Goal: Task Accomplishment & Management: Manage account settings

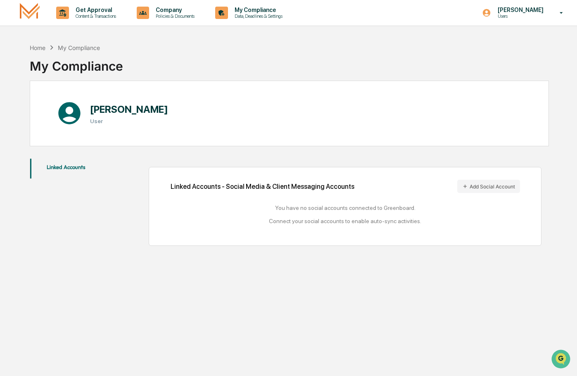
click at [325, 187] on div "Linked Accounts - Social Media & Client Messaging Accounts Add Social Account" at bounding box center [345, 186] width 349 height 13
click at [98, 118] on h3 "User" at bounding box center [129, 121] width 78 height 7
click at [62, 114] on icon at bounding box center [69, 113] width 22 height 22
click at [59, 166] on button "Linked Accounts" at bounding box center [66, 169] width 72 height 20
click at [71, 49] on div "My Compliance" at bounding box center [79, 47] width 42 height 7
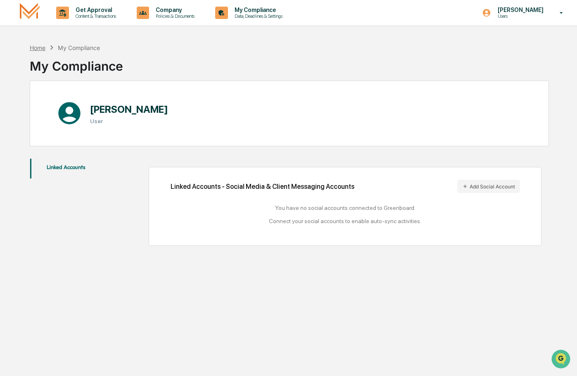
click at [33, 50] on div "Home" at bounding box center [38, 47] width 16 height 7
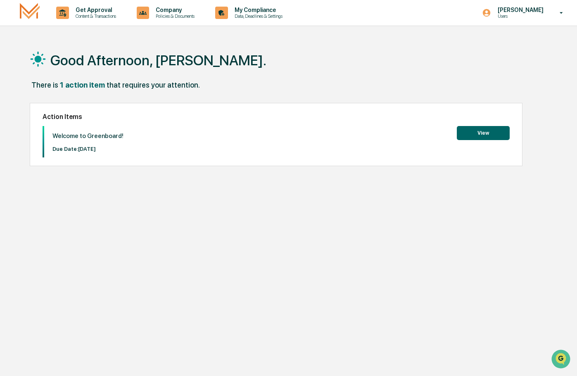
click at [487, 134] on button "View" at bounding box center [483, 133] width 53 height 14
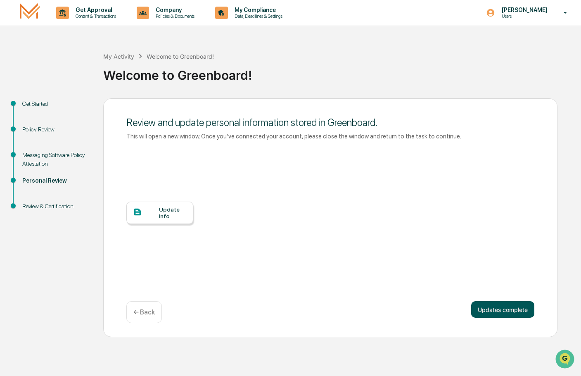
click at [497, 309] on button "Updates complete" at bounding box center [502, 309] width 63 height 17
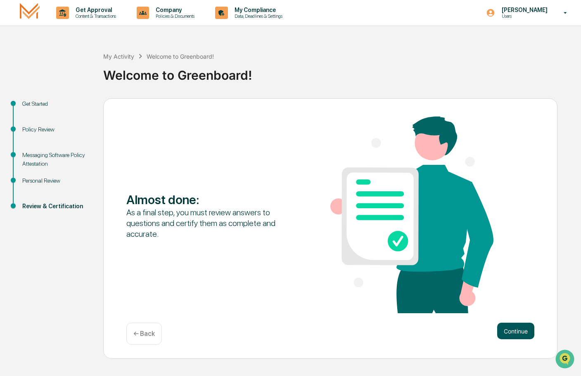
click at [514, 330] on button "Continue" at bounding box center [515, 331] width 37 height 17
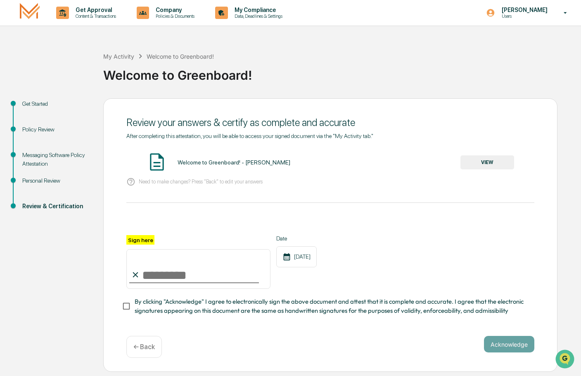
click at [491, 162] on button "VIEW" at bounding box center [488, 162] width 54 height 14
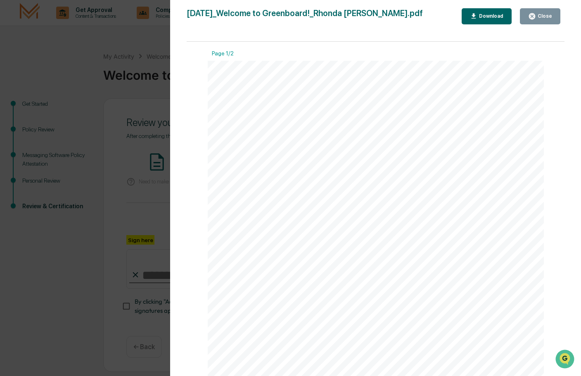
click at [365, 131] on span "[PERSON_NAME]" at bounding box center [374, 131] width 76 height 9
click at [278, 101] on span "2025" at bounding box center [278, 104] width 16 height 7
click at [290, 174] on link at bounding box center [287, 172] width 17 height 7
click at [544, 15] on div "Close" at bounding box center [544, 16] width 16 height 6
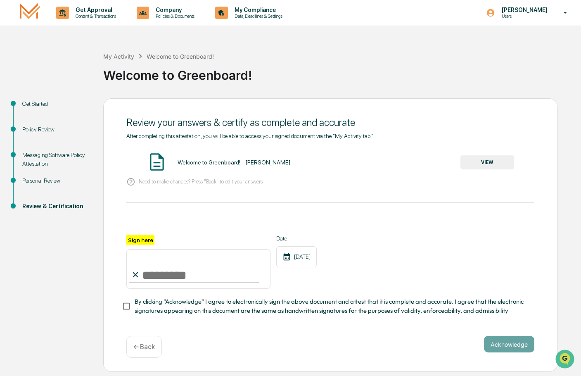
click at [147, 274] on input "Sign here" at bounding box center [198, 269] width 144 height 40
type input "**********"
click at [511, 347] on button "Acknowledge" at bounding box center [509, 344] width 50 height 17
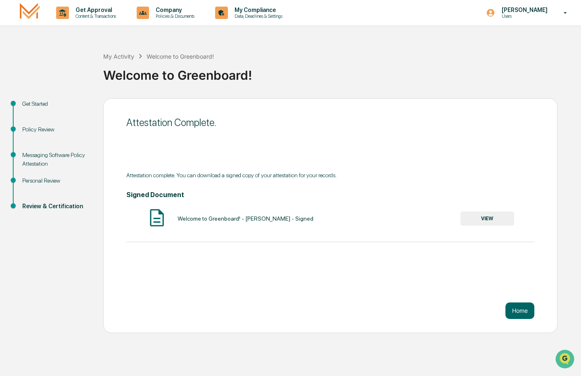
click at [496, 219] on button "VIEW" at bounding box center [488, 219] width 54 height 14
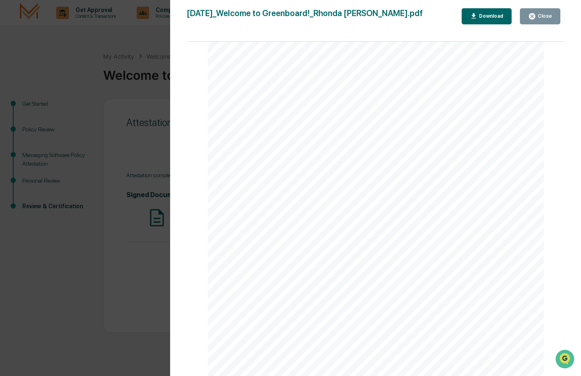
scroll to position [1126, 0]
click at [540, 17] on div "Close" at bounding box center [544, 16] width 16 height 6
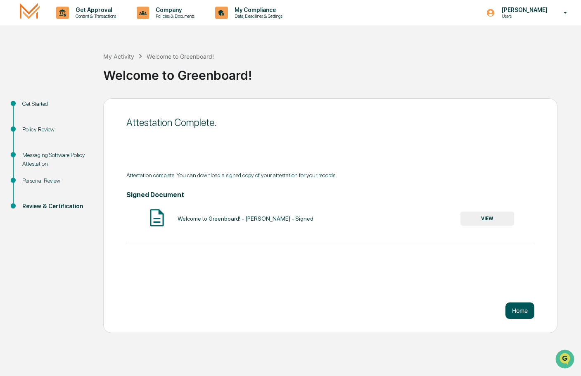
click at [519, 309] on button "Home" at bounding box center [520, 310] width 29 height 17
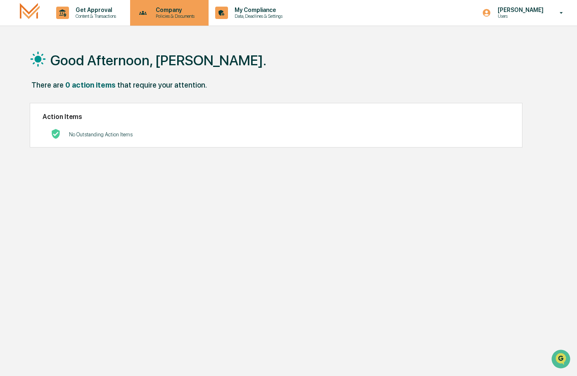
click at [192, 17] on p "Policies & Documents" at bounding box center [174, 16] width 50 height 6
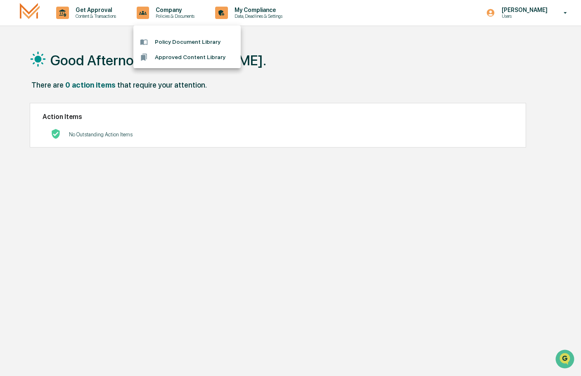
click at [185, 43] on li "Policy Document Library" at bounding box center [186, 41] width 107 height 15
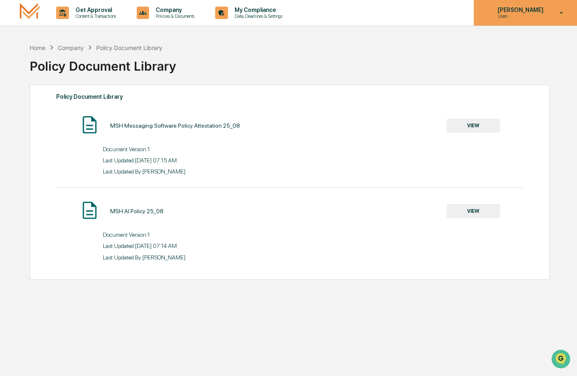
click at [565, 12] on icon at bounding box center [561, 13] width 14 height 8
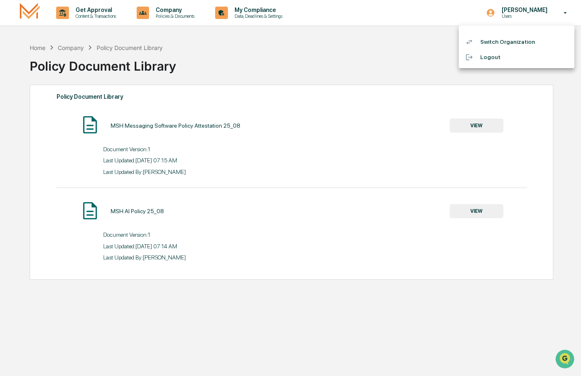
click at [485, 59] on li "Logout" at bounding box center [517, 57] width 116 height 15
